Goal: Task Accomplishment & Management: Use online tool/utility

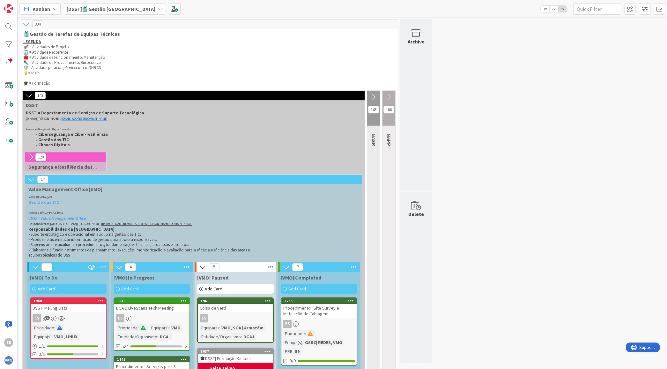
click at [86, 317] on div "ES 1" at bounding box center [68, 318] width 75 height 8
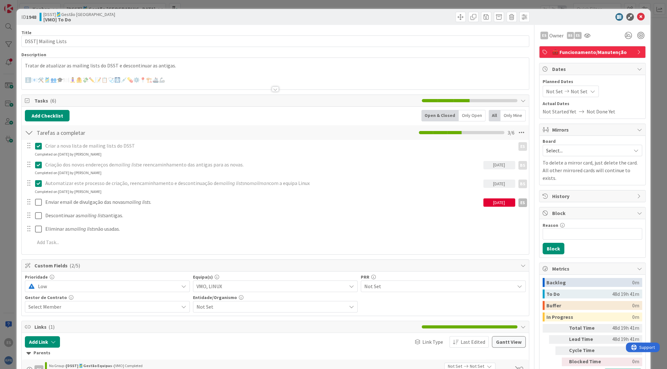
click at [193, 77] on div at bounding box center [275, 81] width 507 height 16
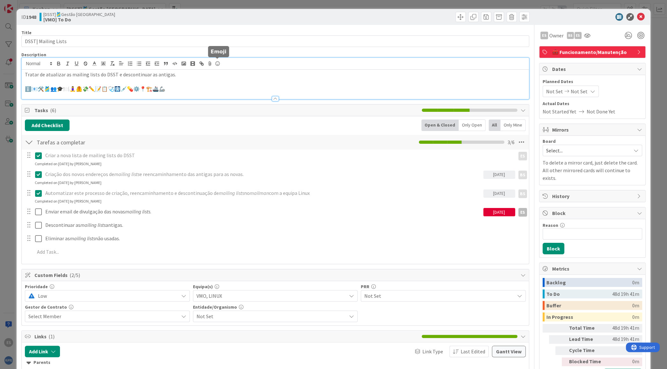
click at [218, 64] on icon at bounding box center [218, 63] width 8 height 9
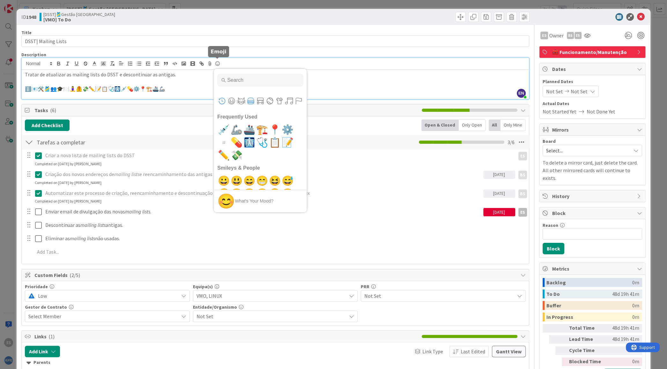
click at [250, 98] on button "Food & Drink" at bounding box center [251, 101] width 10 height 10
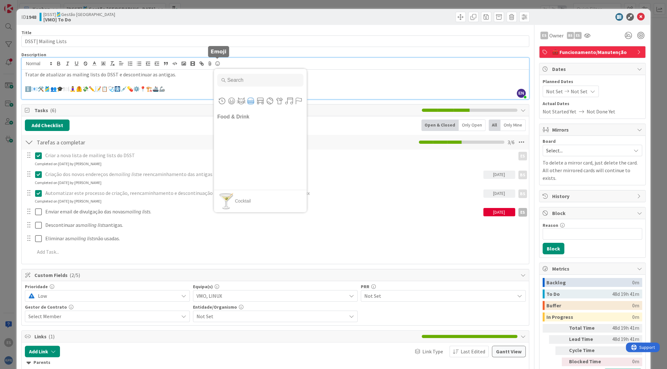
scroll to position [1851, 0]
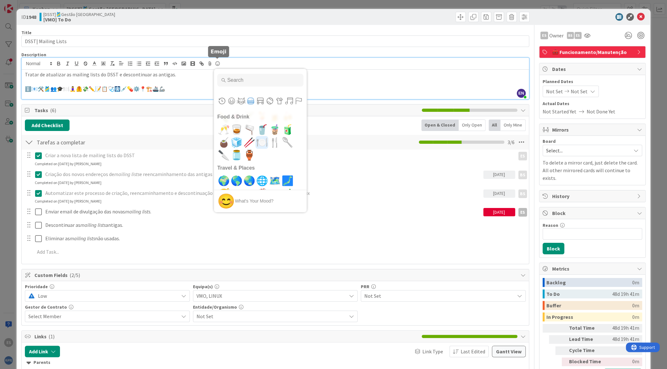
click at [262, 141] on span "🍽️" at bounding box center [262, 142] width 15 height 13
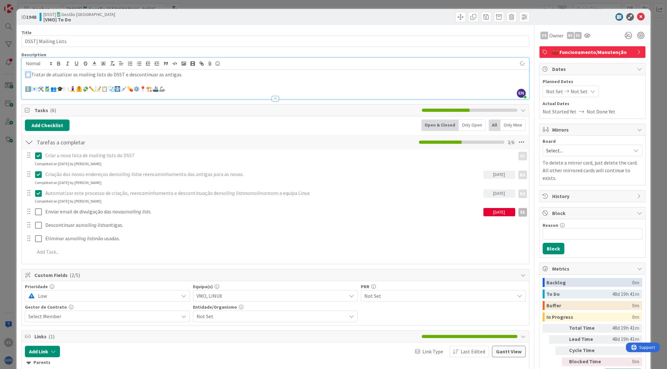
drag, startPoint x: 32, startPoint y: 74, endPoint x: 16, endPoint y: 75, distance: 16.0
click at [16, 75] on div "ID 1948 [DSST]🎽Gestão Equipas [VMO] To Do Title 19 / 128 DSST| Mailing Lists De…" at bounding box center [333, 184] width 667 height 369
drag, startPoint x: 196, startPoint y: 89, endPoint x: 179, endPoint y: 89, distance: 17.2
click at [179, 89] on p "ℹ️📧🛠️🎽👥🎓🍽️🧘‍♀️🦺💸✏️📝📋🩺🩻💉💊⚙️📍🏗️🚢🦾" at bounding box center [275, 88] width 501 height 7
